Goal: Transaction & Acquisition: Purchase product/service

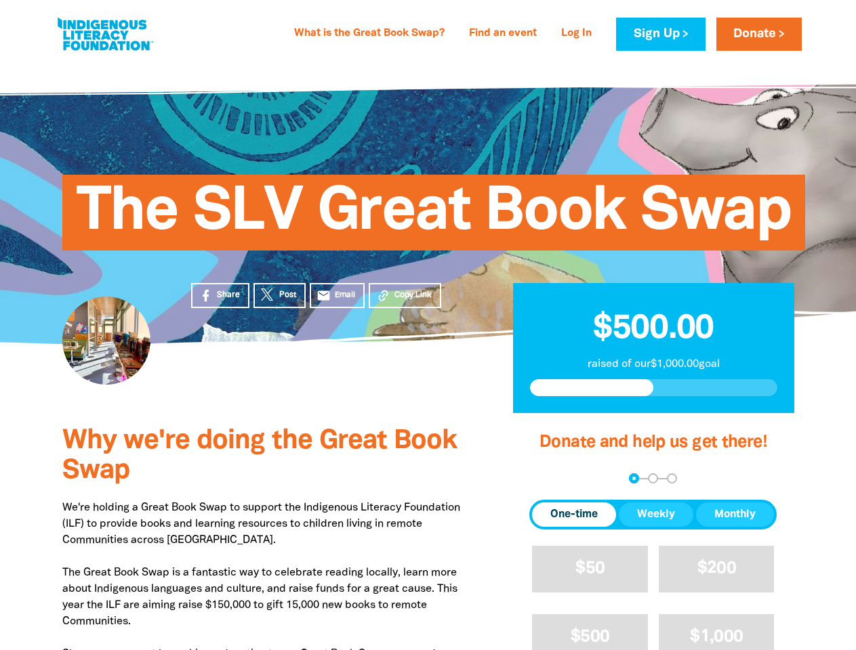
click at [427, 325] on div "The SLV Great Book Swap" at bounding box center [428, 202] width 813 height 283
click at [404, 295] on span "Copy Link" at bounding box center [412, 295] width 37 height 12
click at [547, 479] on div "arrow_back Back Step 1 Step 2 Step 3" at bounding box center [652, 479] width 247 height 10
click at [633, 478] on div "Navigate to step 1 of 3 to enter your donation amount" at bounding box center [633, 478] width 3 height 3
click at [574, 515] on span "One-time" at bounding box center [573, 515] width 47 height 16
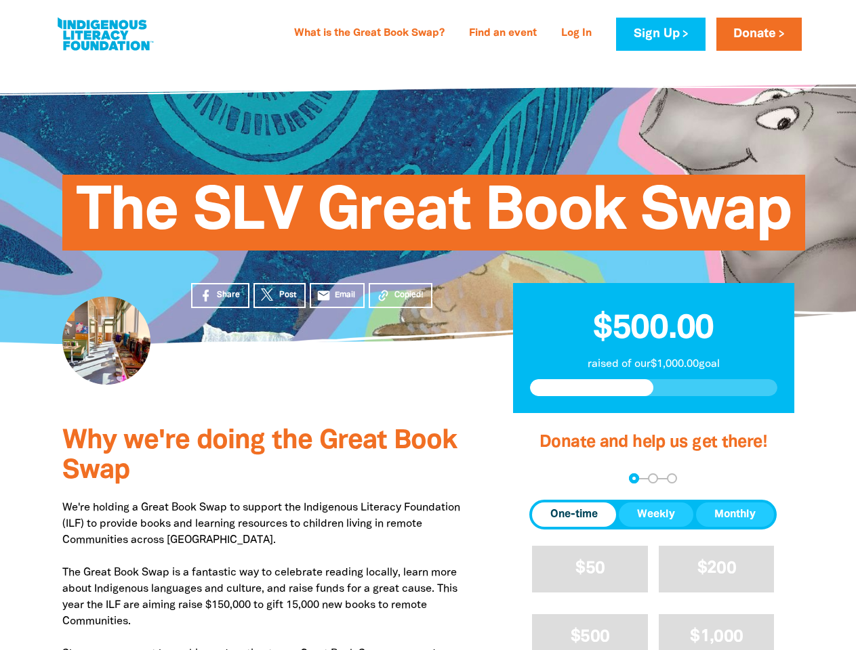
click at [656, 515] on span "Weekly" at bounding box center [656, 515] width 38 height 16
click at [734, 515] on span "Monthly" at bounding box center [734, 515] width 41 height 16
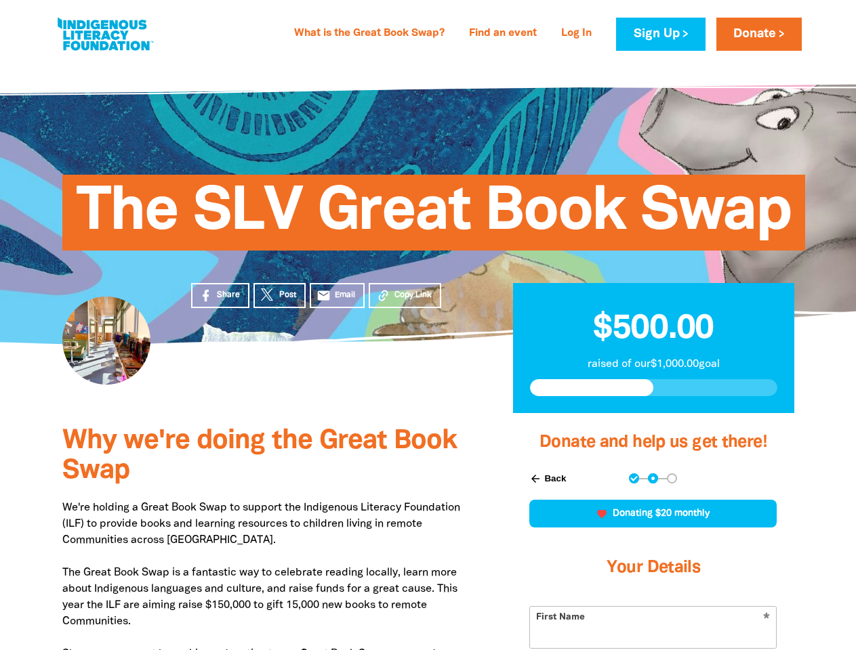
scroll to position [296, 0]
